Goal: Use online tool/utility: Utilize a website feature to perform a specific function

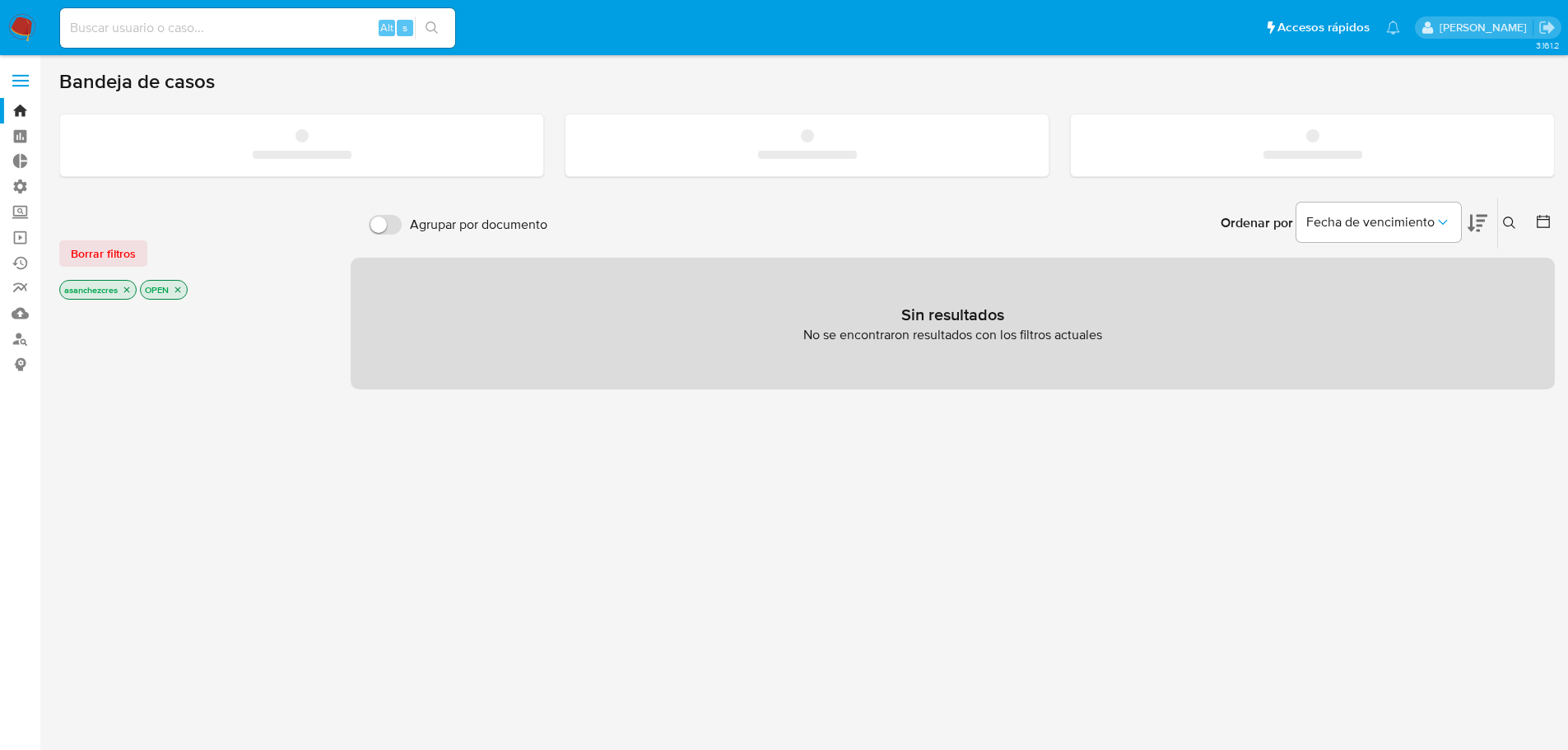
click at [17, 82] on label at bounding box center [21, 80] width 41 height 34
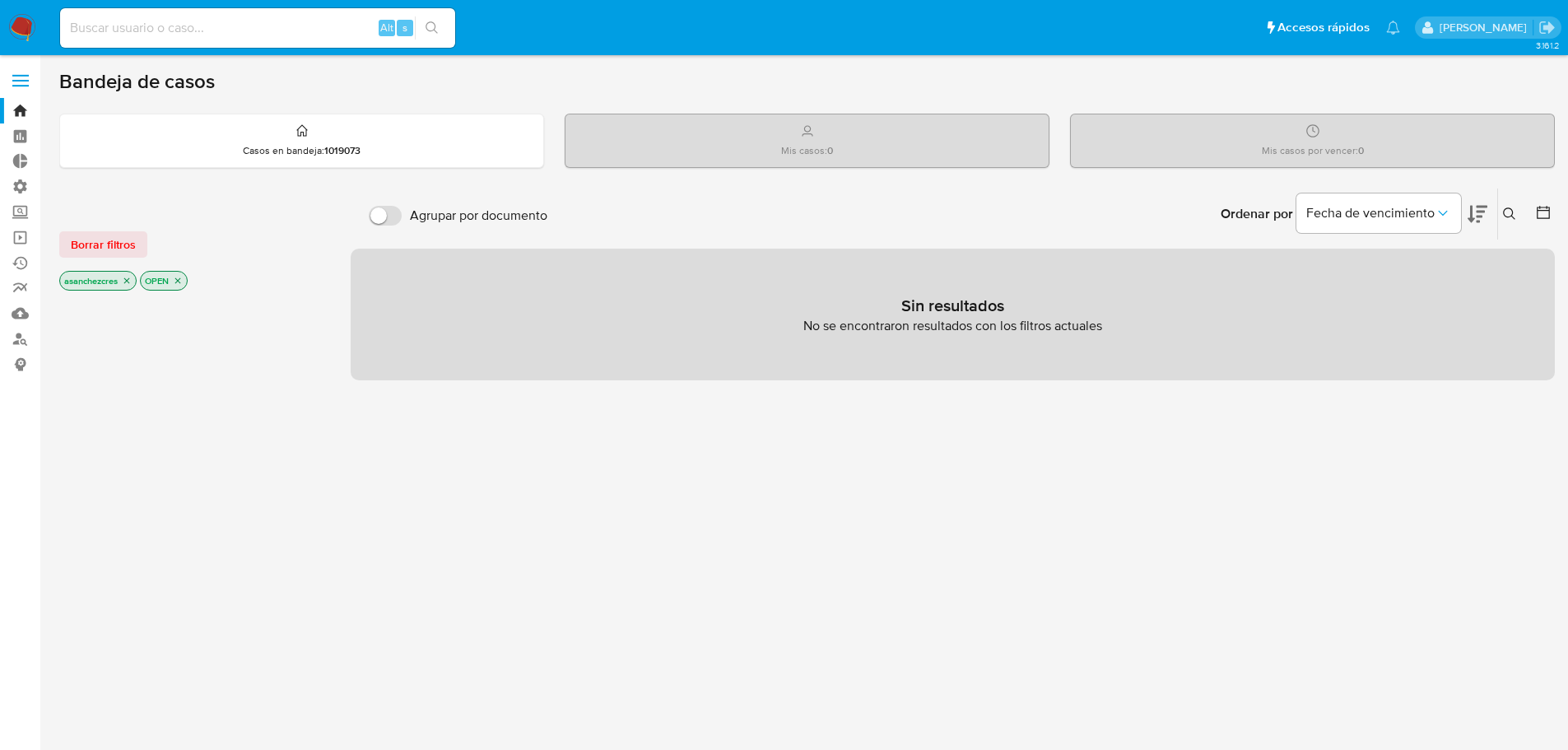
click at [127, 281] on icon "close-filter" at bounding box center [127, 281] width 10 height 10
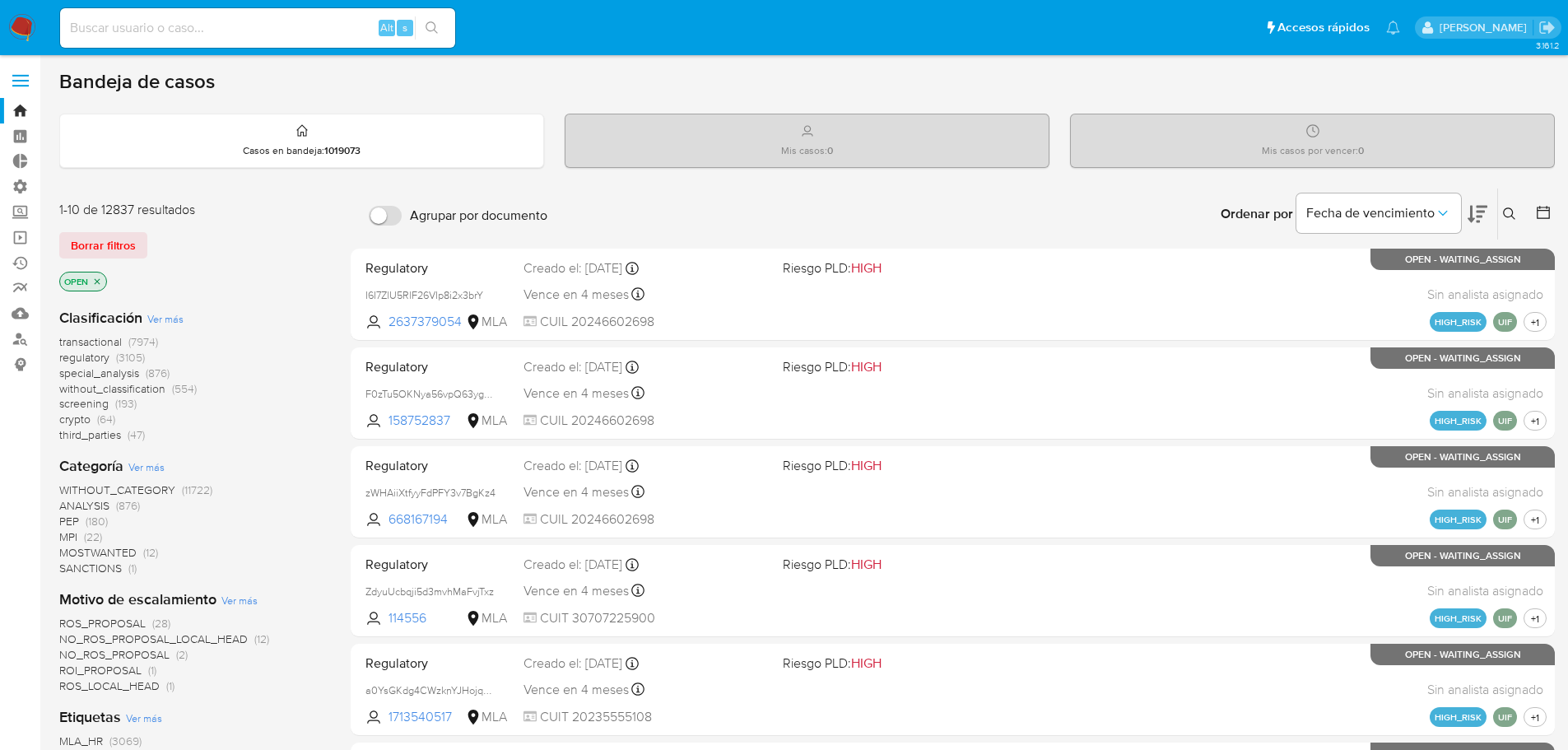
click at [98, 285] on icon "close-filter" at bounding box center [97, 281] width 10 height 10
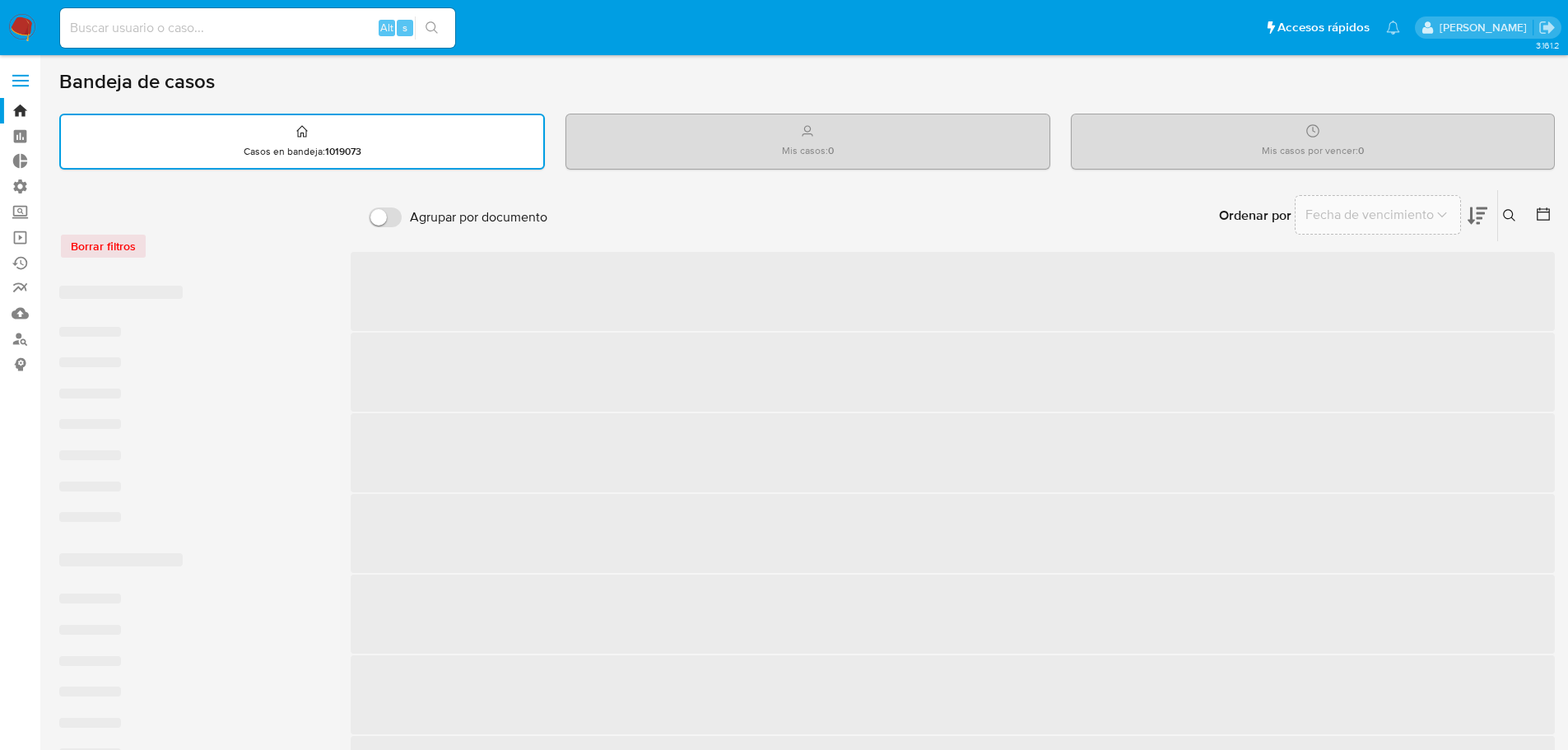
click at [24, 79] on label at bounding box center [21, 80] width 41 height 34
click at [0, 0] on input "checkbox" at bounding box center [0, 0] width 0 height 0
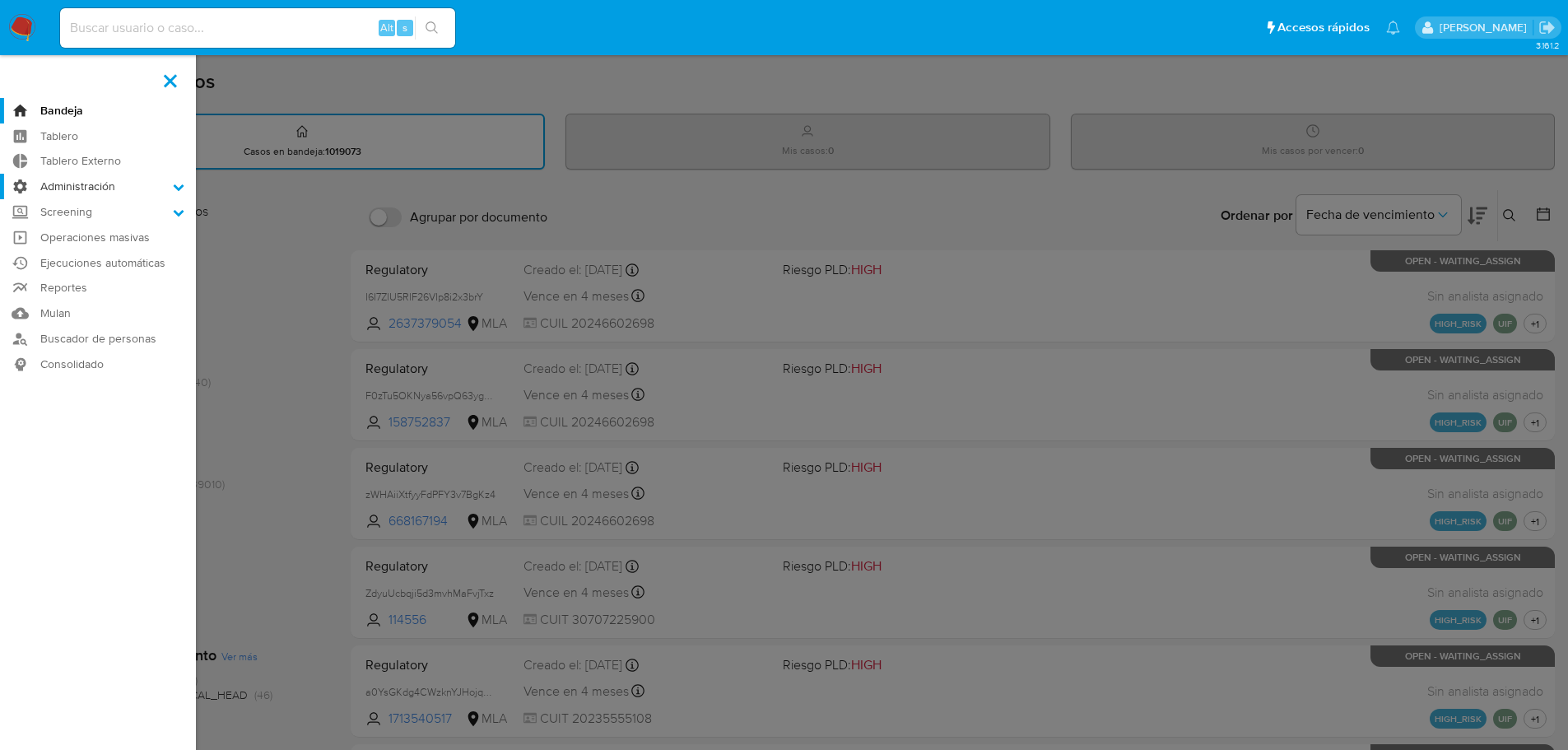
click at [112, 186] on label "Administración" at bounding box center [97, 187] width 196 height 26
click at [0, 0] on input "Administración" at bounding box center [0, 0] width 0 height 0
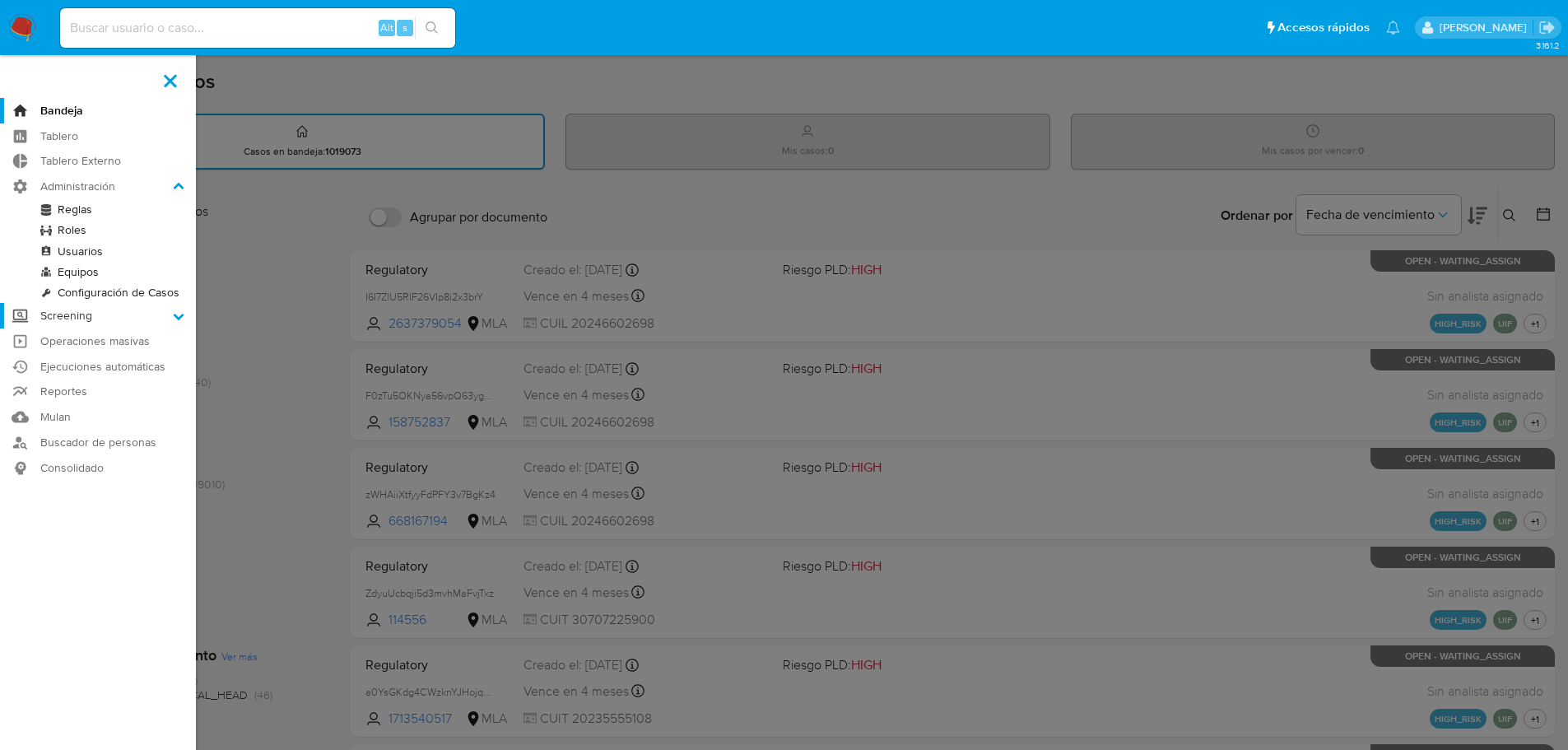
click at [144, 320] on label "Screening" at bounding box center [97, 316] width 196 height 26
click at [0, 0] on input "Screening" at bounding box center [0, 0] width 0 height 0
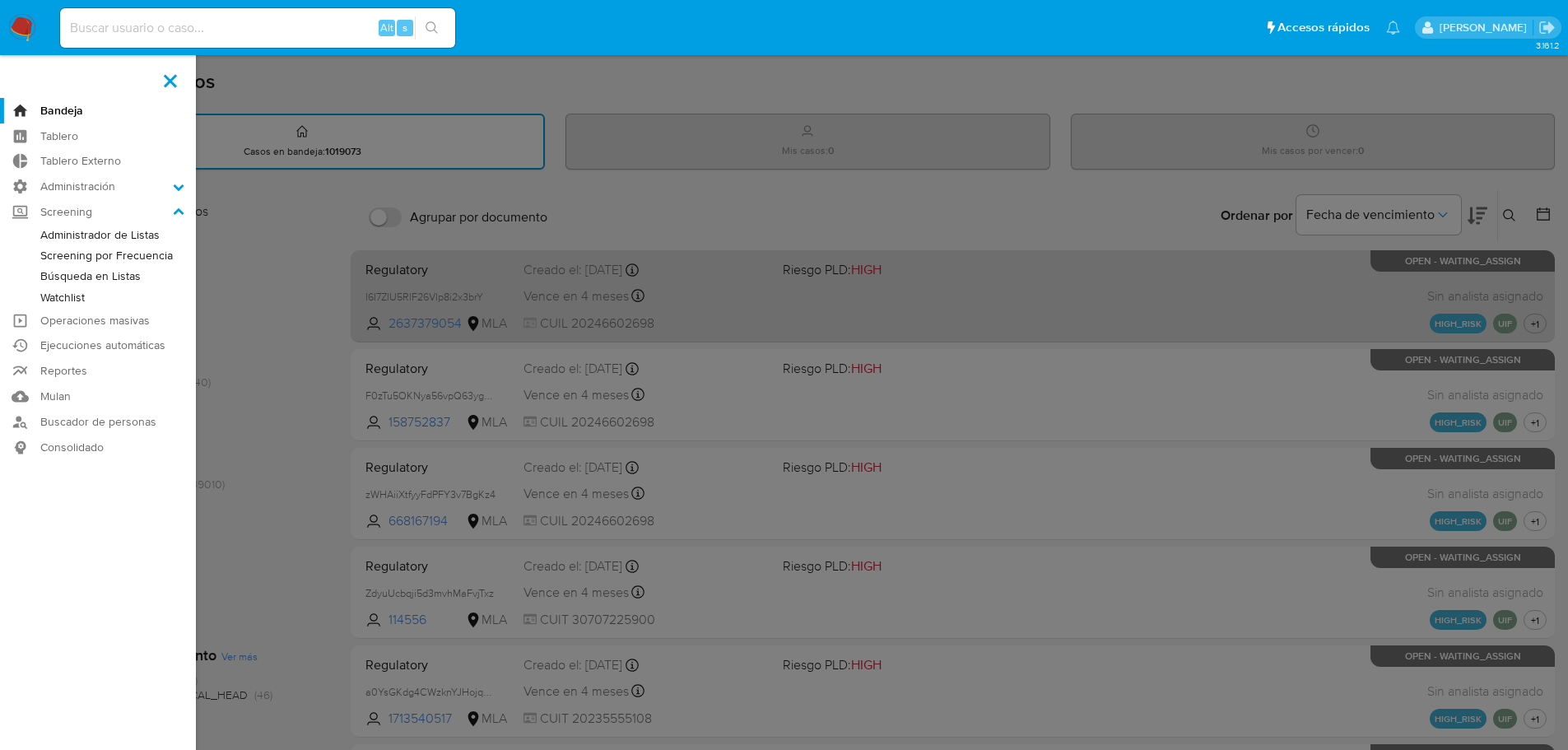
drag, startPoint x: 260, startPoint y: 292, endPoint x: 474, endPoint y: 266, distance: 215.6
click at [260, 291] on label at bounding box center [784, 375] width 1568 height 750
click at [0, 0] on input "checkbox" at bounding box center [0, 0] width 0 height 0
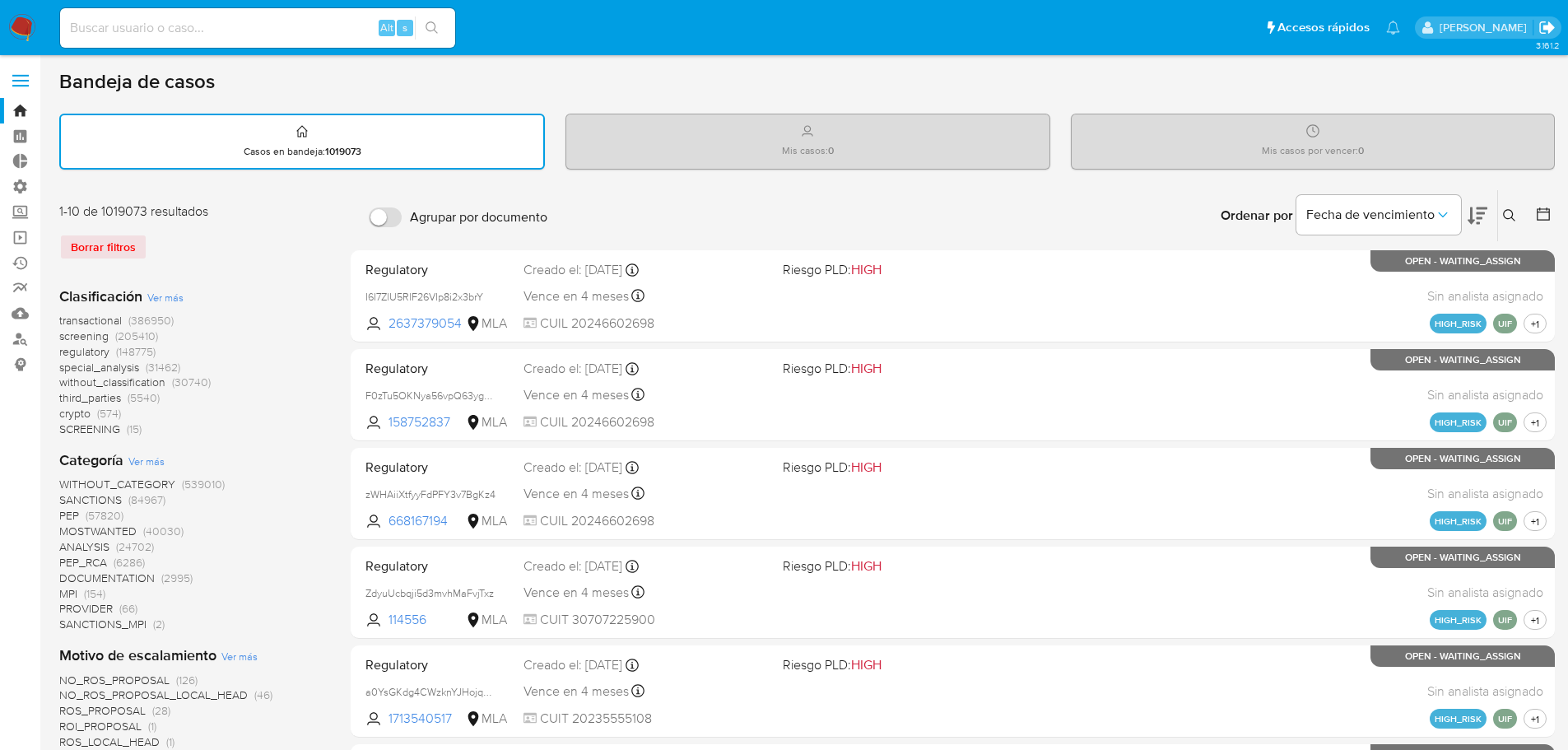
click at [1548, 23] on icon "Salir" at bounding box center [1546, 28] width 18 height 18
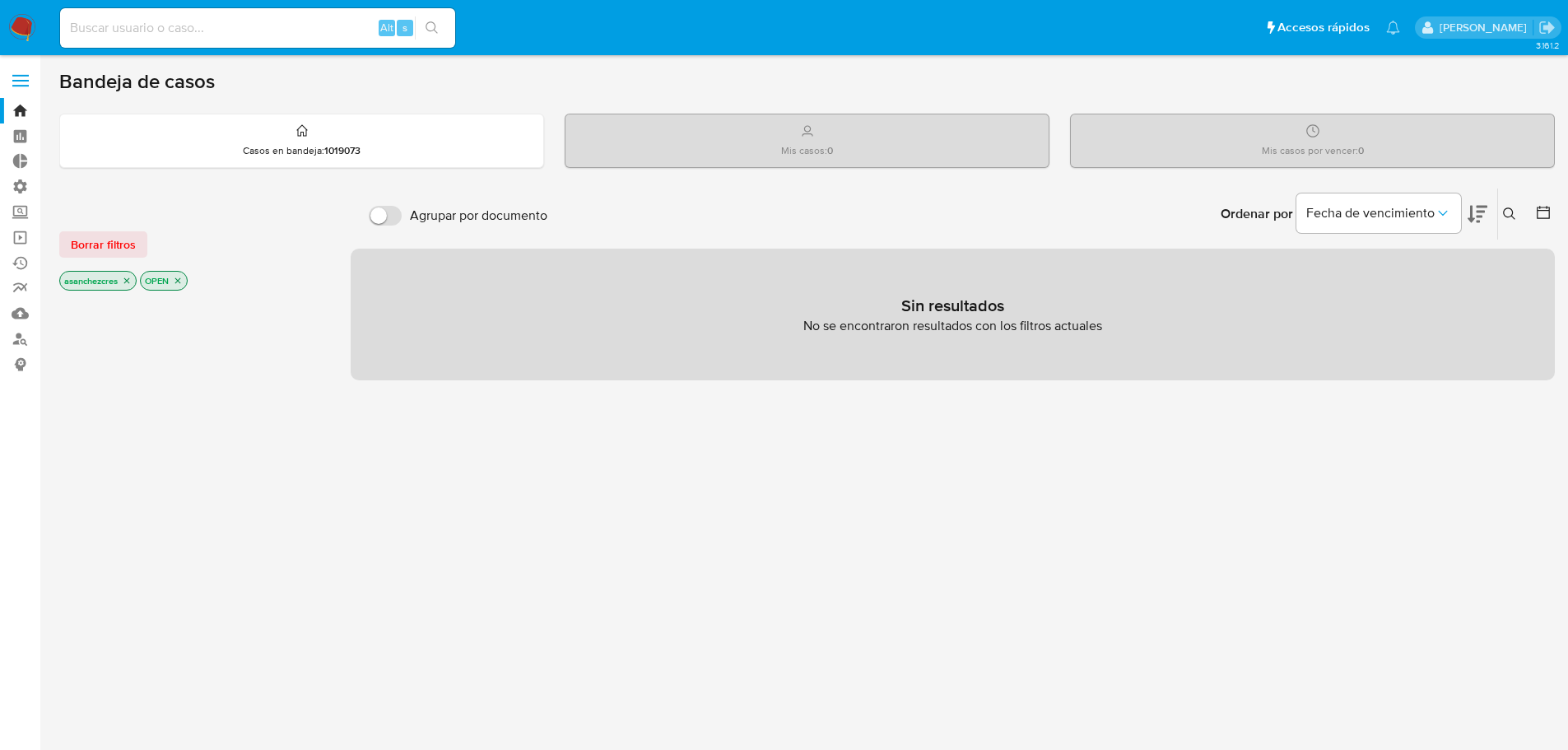
click at [18, 86] on span at bounding box center [21, 86] width 17 height 3
click at [0, 0] on input "checkbox" at bounding box center [0, 0] width 0 height 0
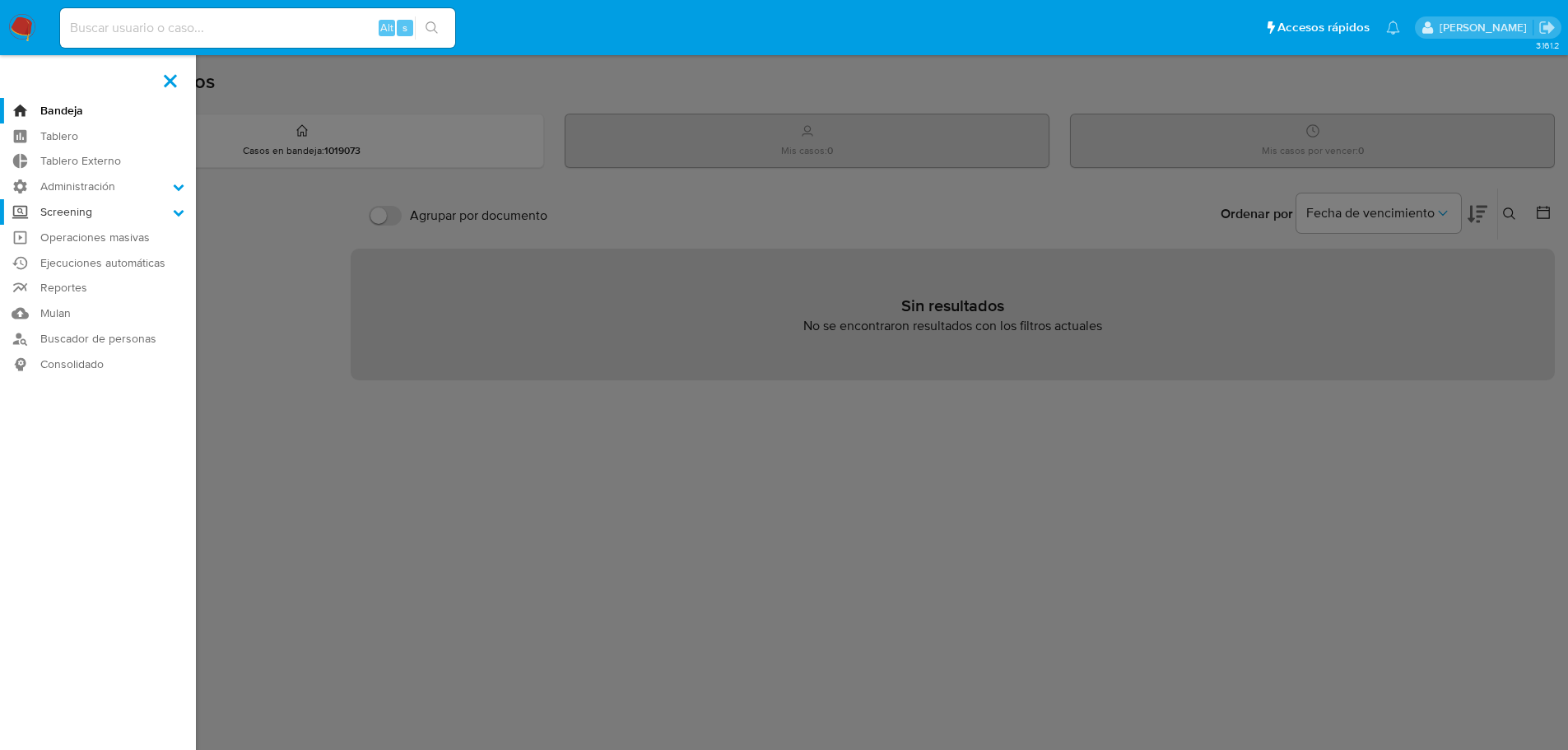
click at [128, 213] on label "Screening" at bounding box center [97, 212] width 196 height 26
click at [0, 0] on input "Screening" at bounding box center [0, 0] width 0 height 0
click at [81, 319] on link "Herramientas" at bounding box center [97, 317] width 196 height 21
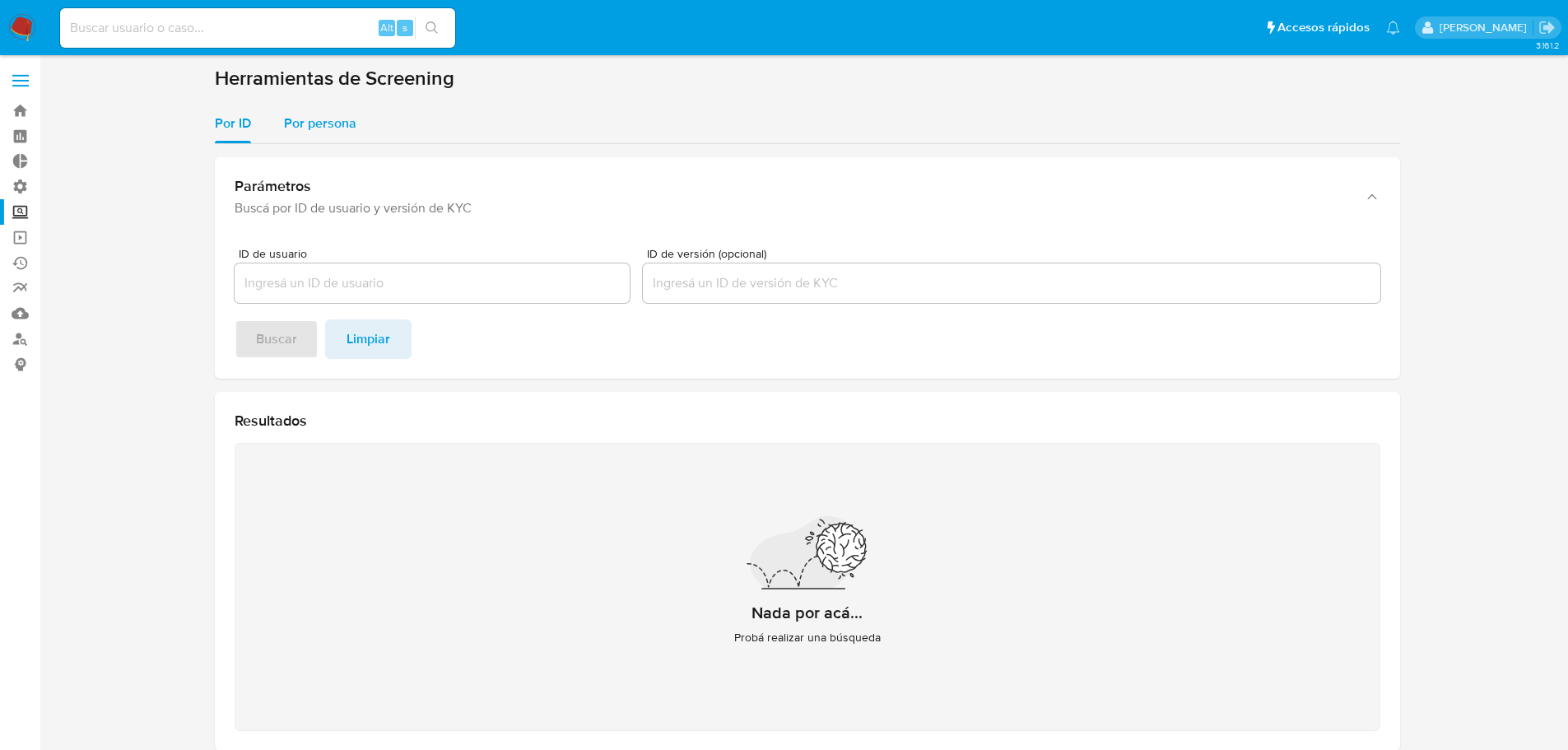
click at [349, 129] on span "Por persona" at bounding box center [320, 123] width 73 height 19
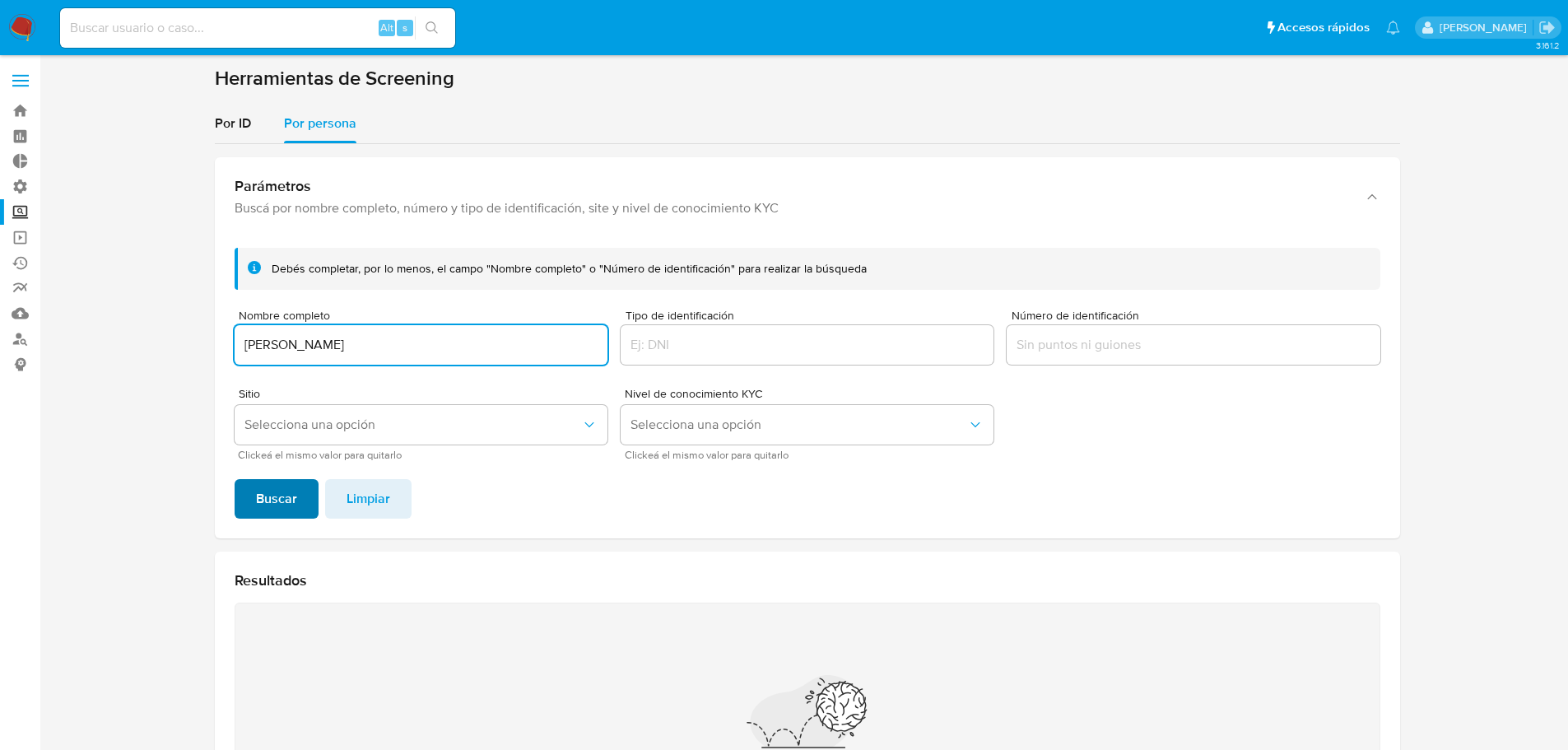
click at [307, 497] on button "Buscar" at bounding box center [276, 498] width 84 height 39
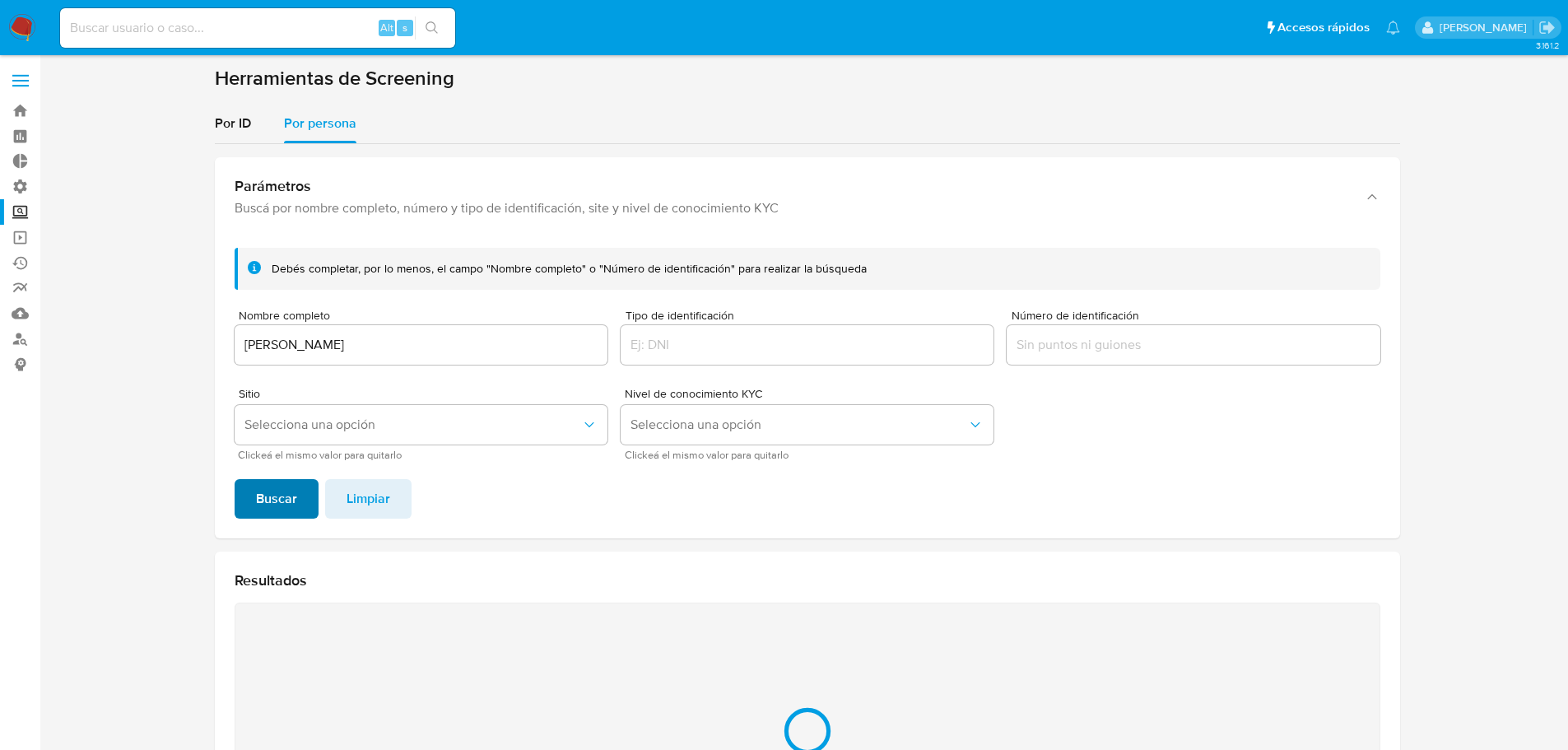
scroll to position [244, 0]
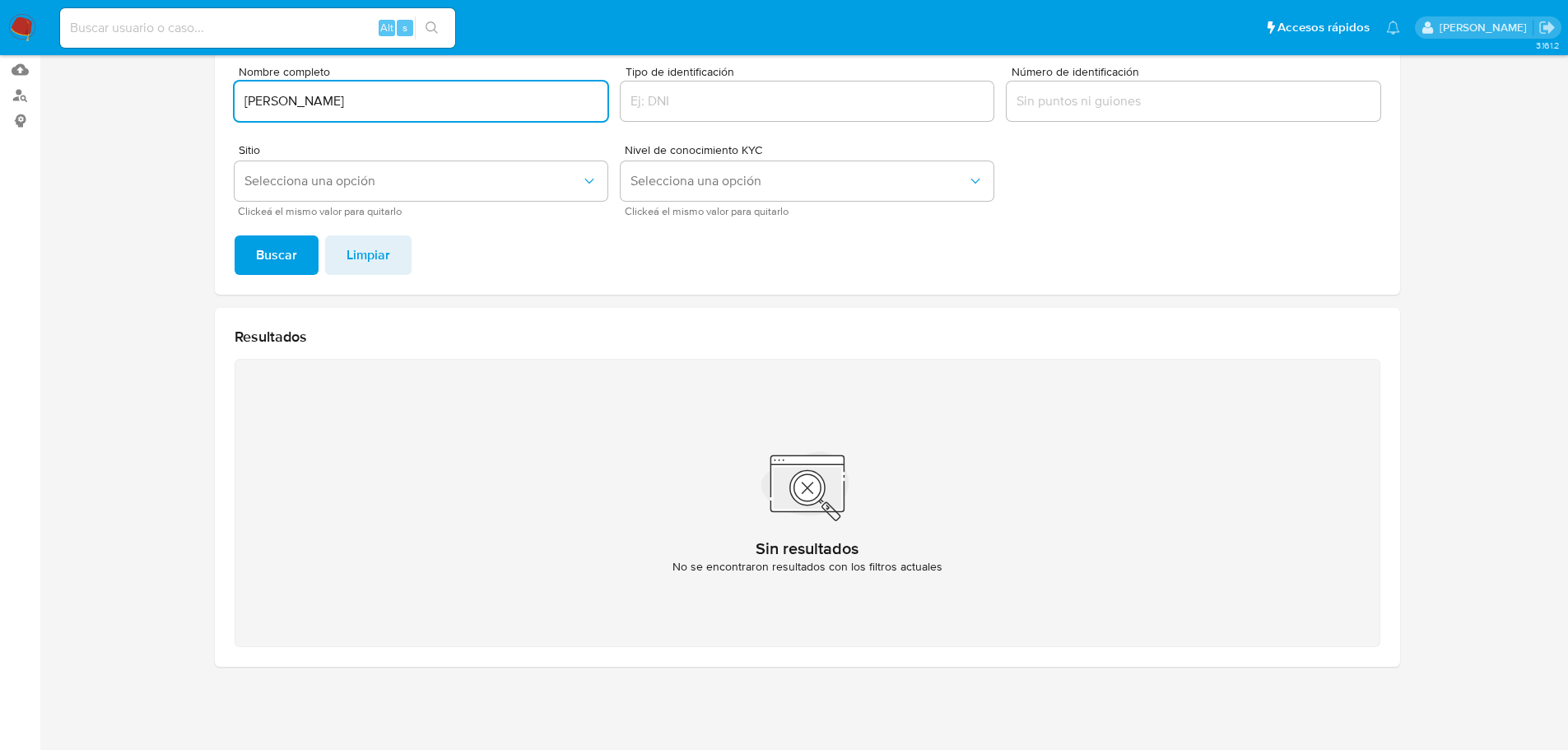
drag, startPoint x: 325, startPoint y: 104, endPoint x: 509, endPoint y: 93, distance: 184.3
click at [497, 93] on input "alan sanchez crespo" at bounding box center [420, 101] width 372 height 22
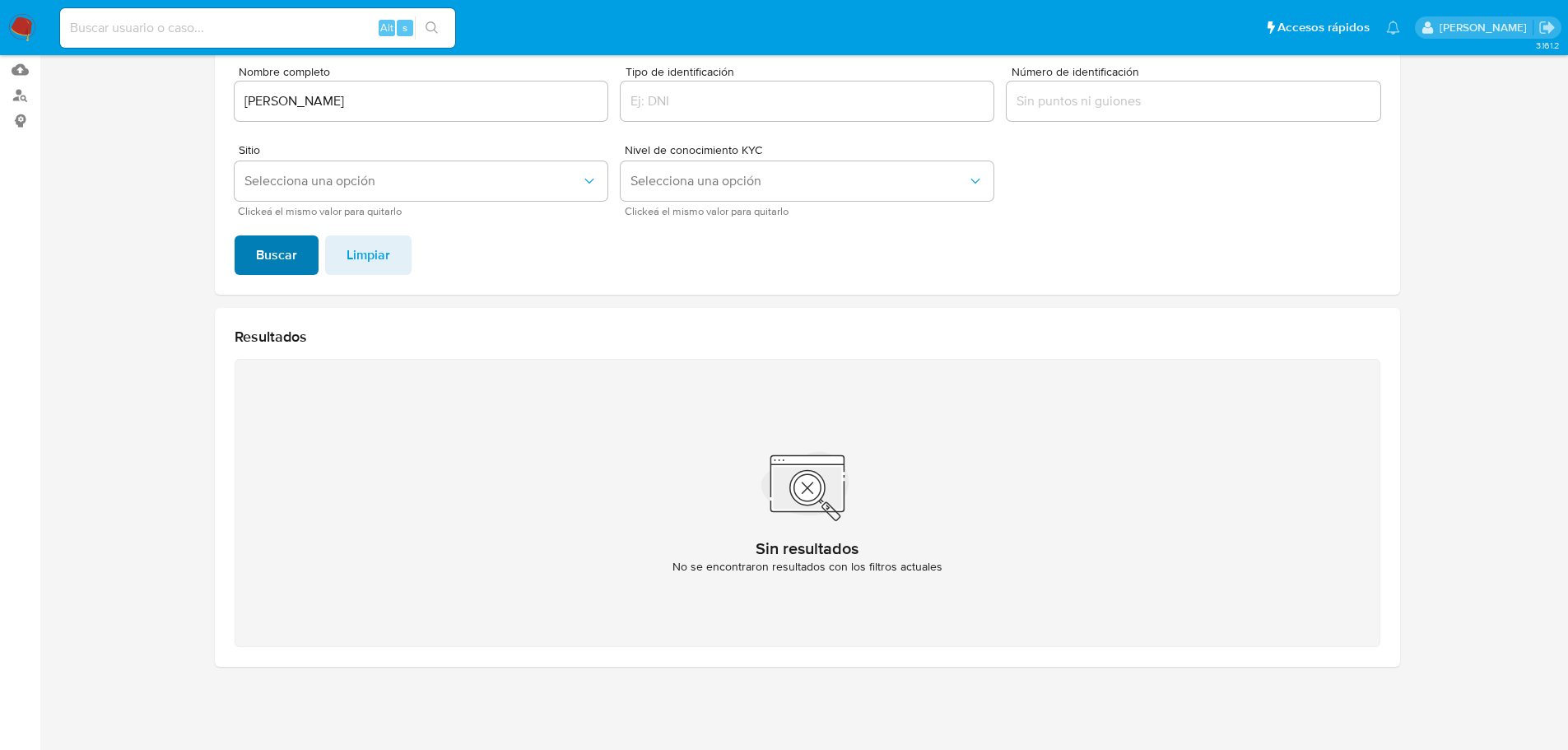
click at [291, 249] on span "Buscar" at bounding box center [276, 255] width 41 height 36
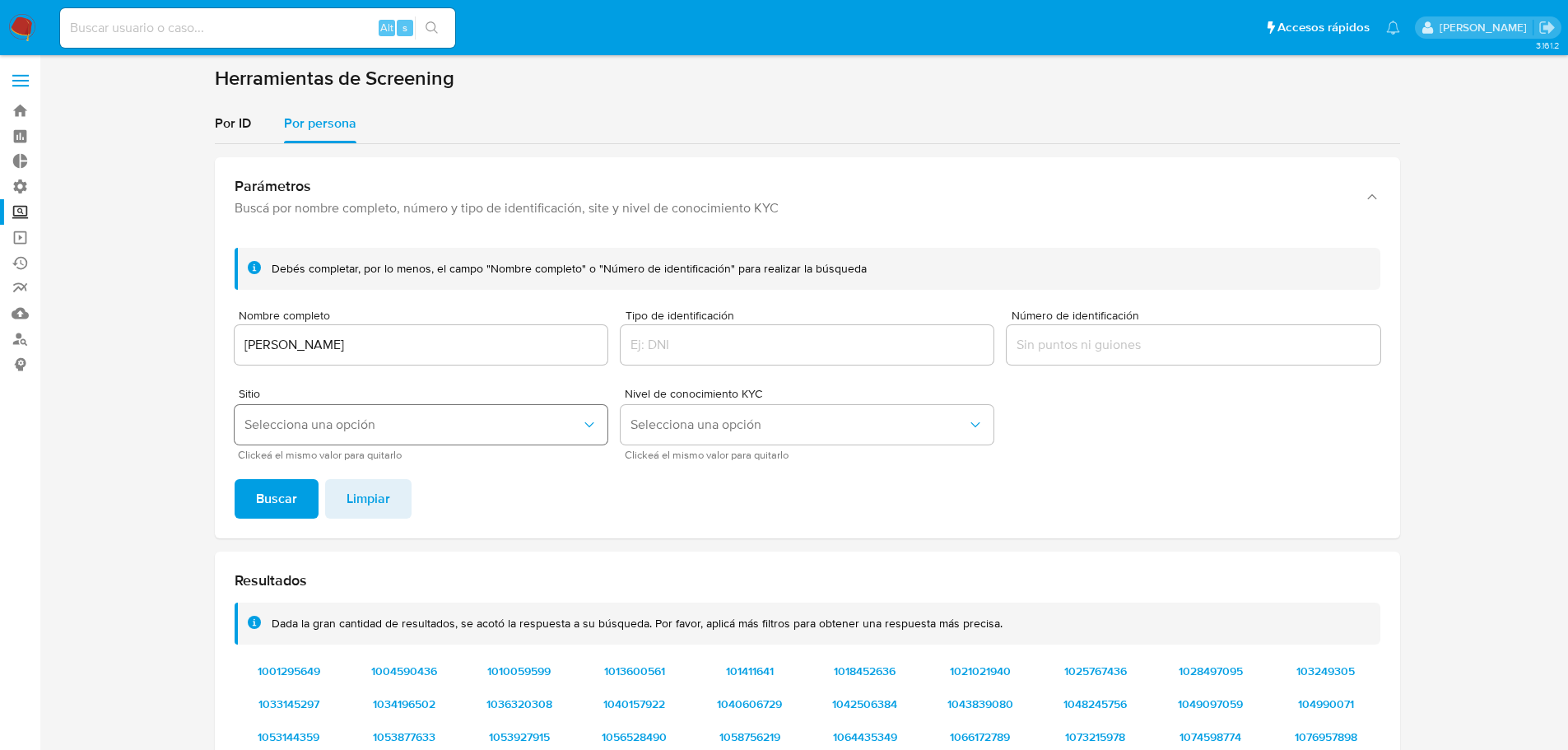
scroll to position [83, 0]
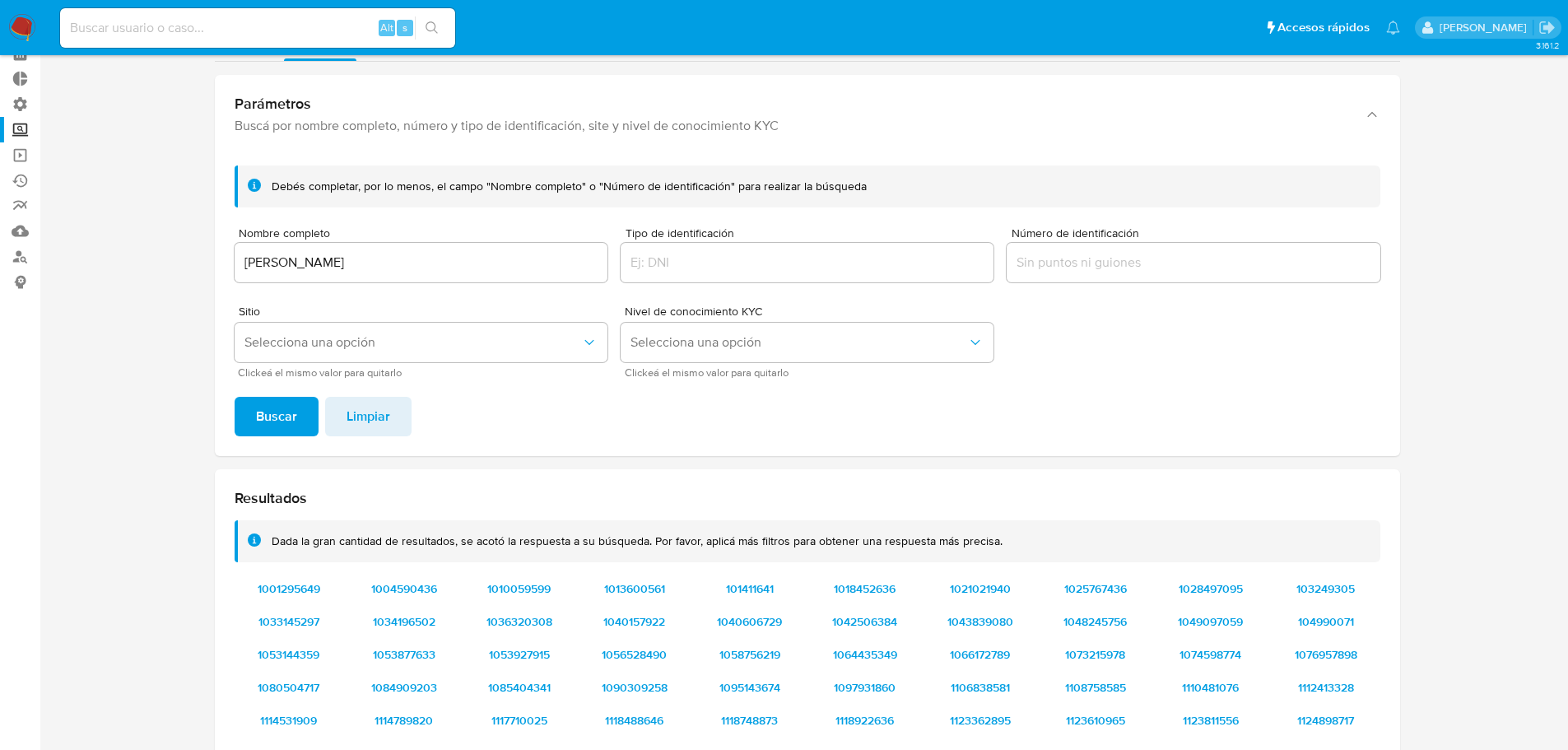
drag, startPoint x: 333, startPoint y: 266, endPoint x: 191, endPoint y: 244, distance: 143.7
click at [191, 244] on section at bounding box center [807, 477] width 1495 height 987
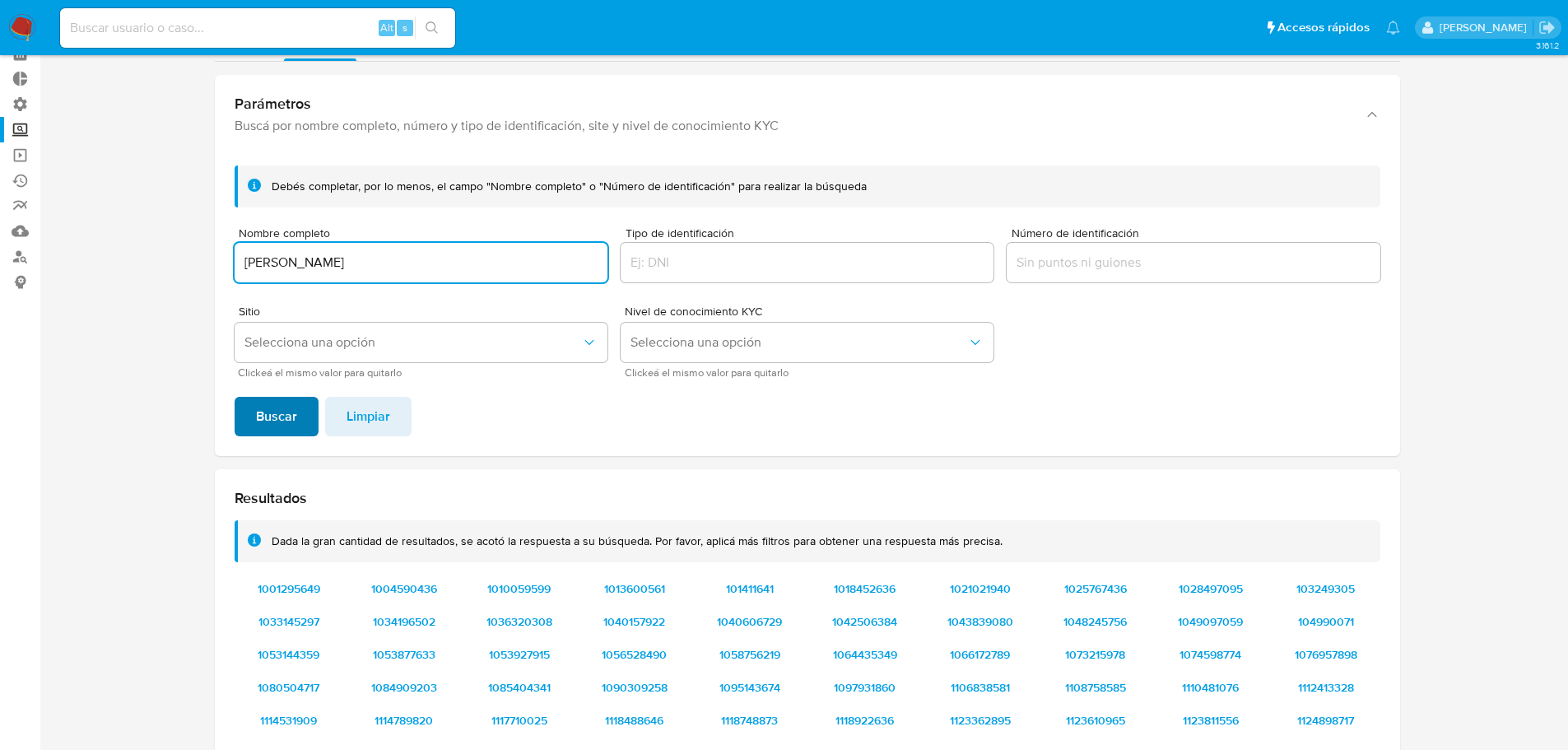
type input "fernanda escareno"
click at [303, 419] on button "Buscar" at bounding box center [276, 417] width 84 height 39
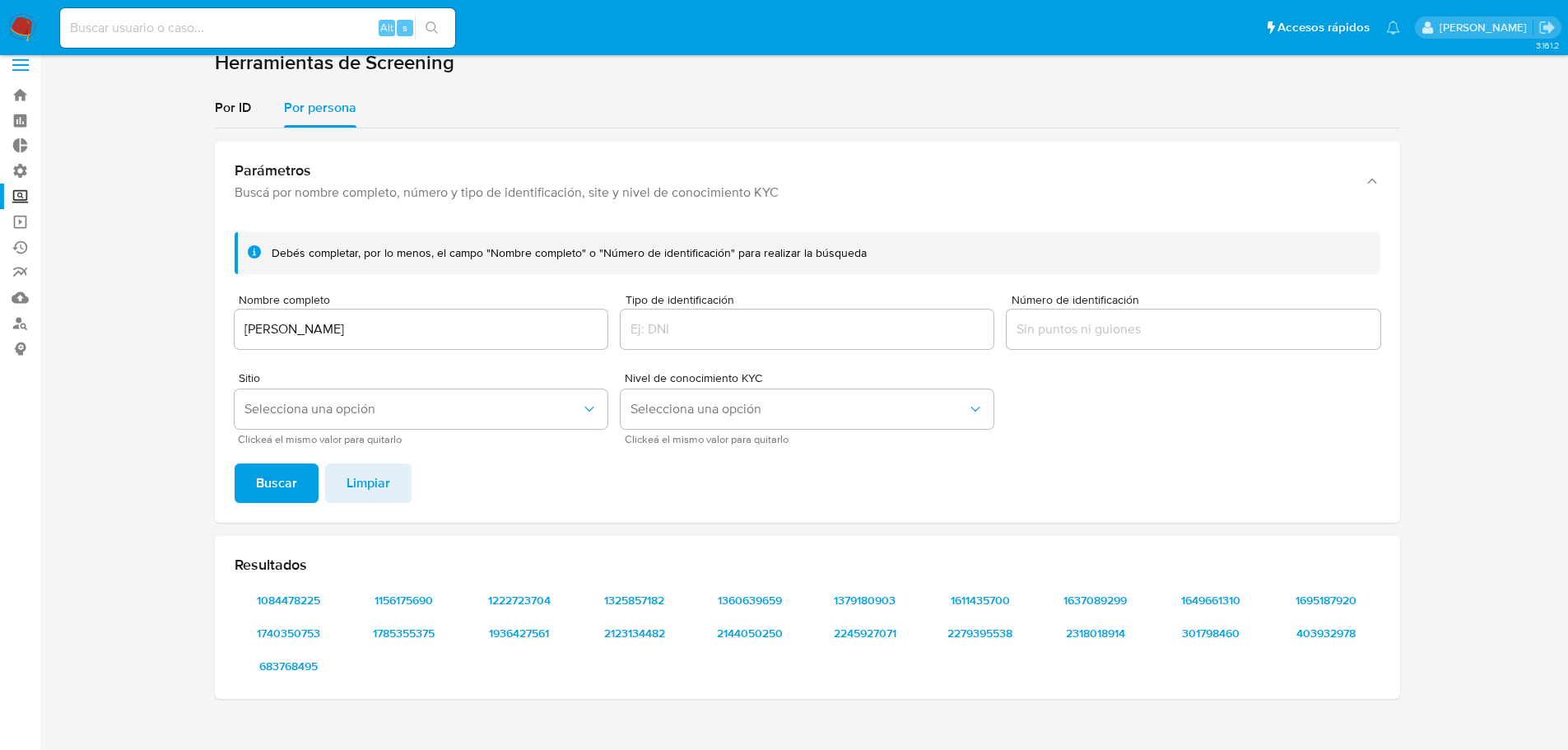
scroll to position [0, 0]
